Goal: Obtain resource: Download file/media

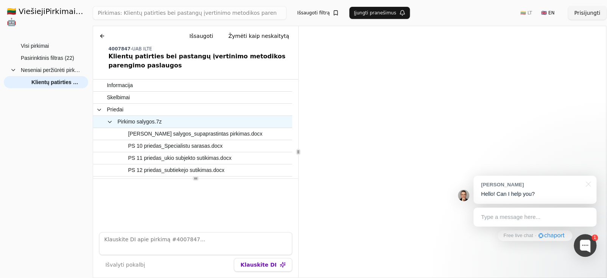
click at [186, 122] on span "Pirkimo salygos.7z" at bounding box center [183, 121] width 175 height 11
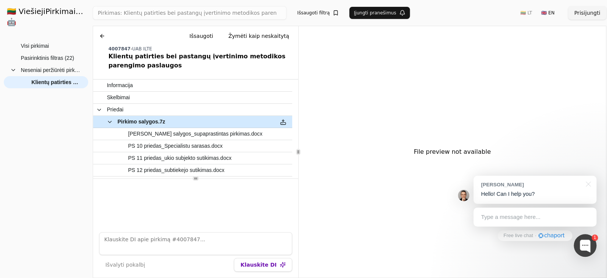
click at [282, 124] on button at bounding box center [283, 121] width 12 height 11
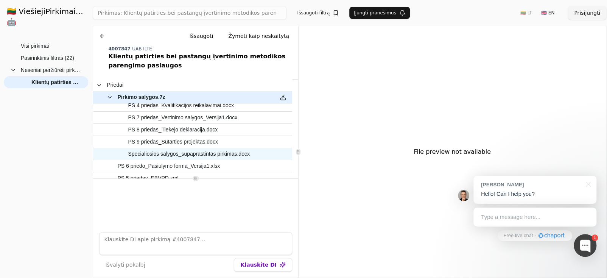
scroll to position [143, 0]
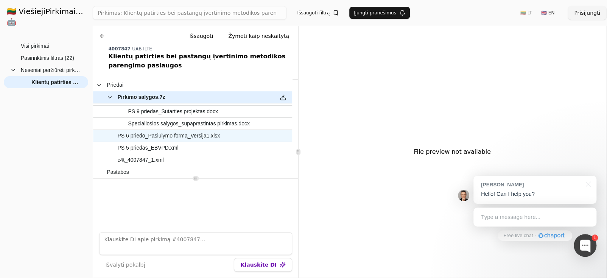
click at [201, 137] on span "PS 6 priedo_Pasiulymo forma_Versija1.xlsx" at bounding box center [168, 135] width 103 height 11
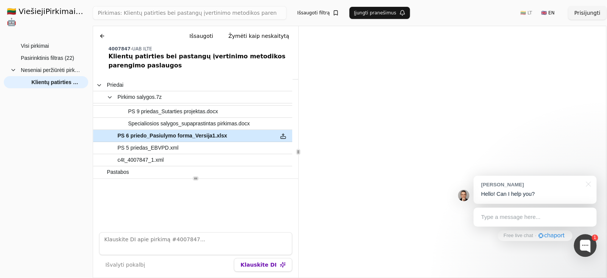
click at [286, 137] on button at bounding box center [283, 135] width 12 height 11
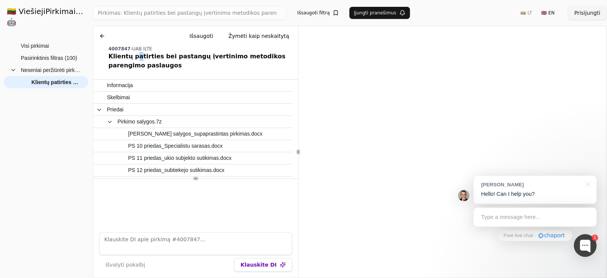
click at [134, 59] on div "Klientų patirties bei pastangų įvertinimo metodikos parengimo paslaugos" at bounding box center [201, 61] width 187 height 18
click at [119, 63] on div "Klientų patirties bei pastangų įvertinimo metodikos parengimo paslaugos" at bounding box center [201, 61] width 187 height 18
click at [120, 86] on span "Informacija" at bounding box center [120, 85] width 26 height 11
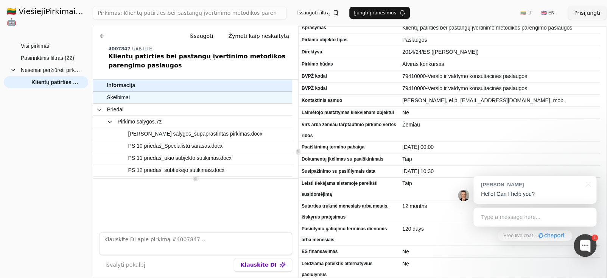
click at [137, 94] on span "Skelbimai" at bounding box center [189, 97] width 164 height 11
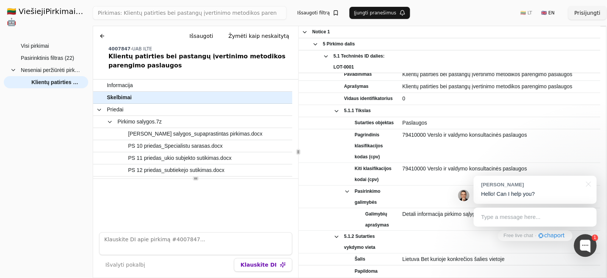
click at [55, 11] on h1 "🇱🇹 ViešiejiPirkimai .AI 🤖" at bounding box center [46, 16] width 90 height 33
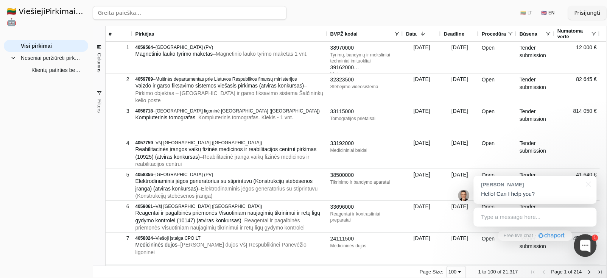
type input "Pirkimas: Klientų patirties bei pastangų įvertinimo metodikos parengimo paslaug…"
